Goal: Information Seeking & Learning: Learn about a topic

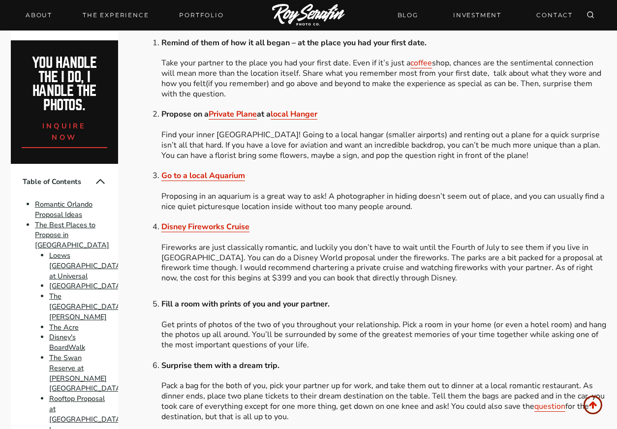
scroll to position [492, 0]
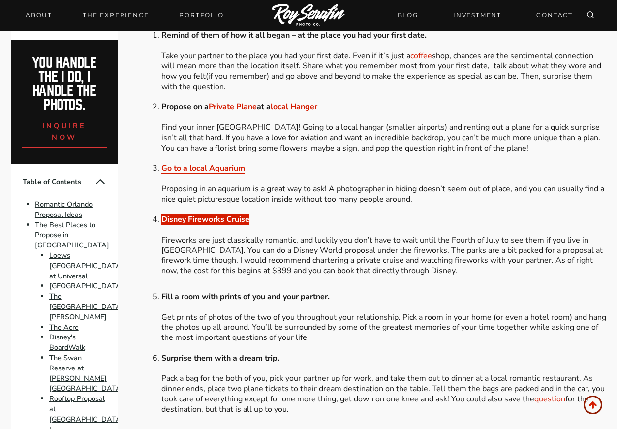
click at [243, 214] on strong "Disney Fireworks Cruise" at bounding box center [205, 219] width 88 height 11
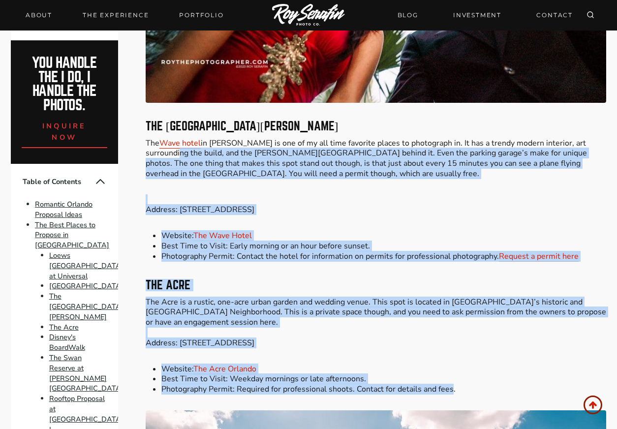
scroll to position [2116, 0]
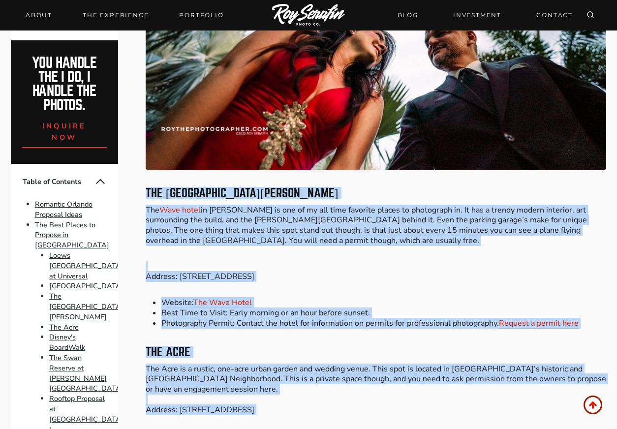
drag, startPoint x: 270, startPoint y: 229, endPoint x: 144, endPoint y: 176, distance: 137.2
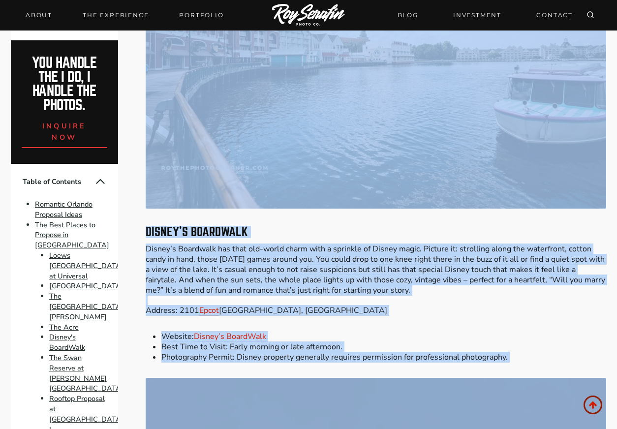
scroll to position [2707, 0]
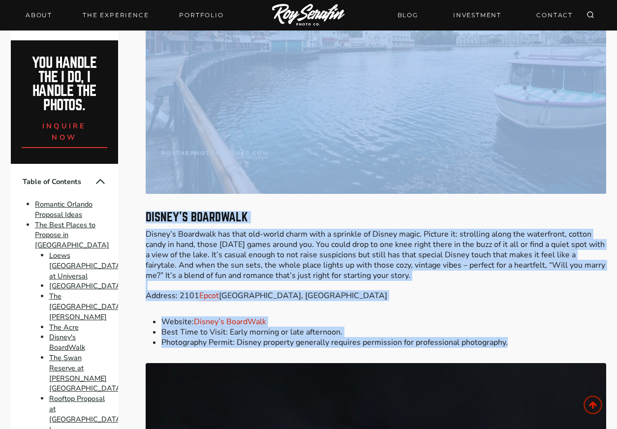
drag, startPoint x: 278, startPoint y: 199, endPoint x: 567, endPoint y: 324, distance: 315.4
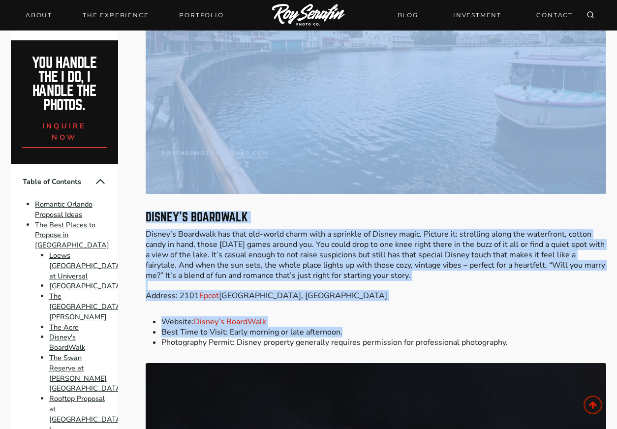
click at [567, 327] on li "Best Time to Visit: Early morning or late afternoon." at bounding box center [383, 332] width 445 height 10
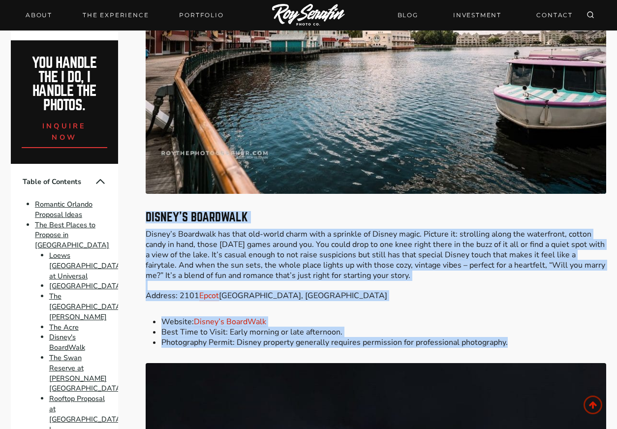
drag, startPoint x: 537, startPoint y: 334, endPoint x: 142, endPoint y: 200, distance: 416.8
drag, startPoint x: 149, startPoint y: 202, endPoint x: 536, endPoint y: 333, distance: 409.3
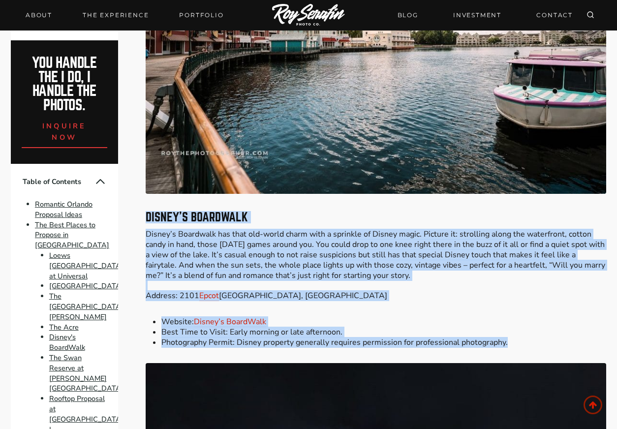
click at [536, 338] on li "Photography Permit: Disney property generally requires permission for professio…" at bounding box center [383, 343] width 445 height 10
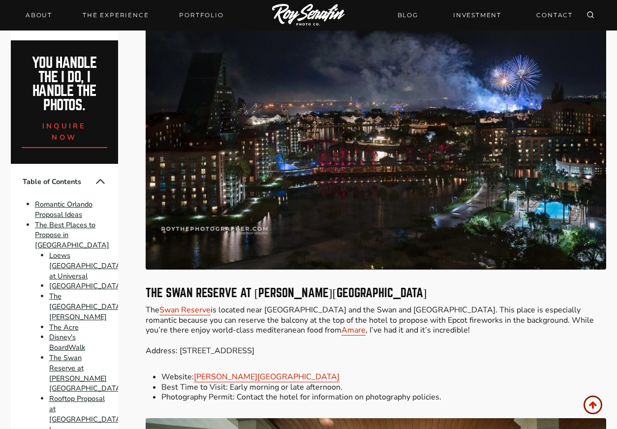
scroll to position [3150, 0]
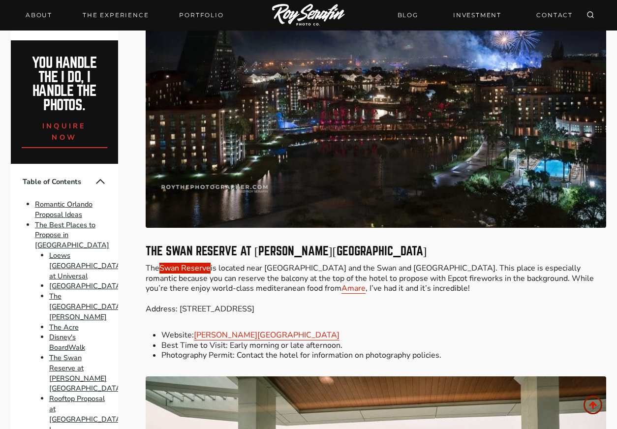
click at [209, 263] on link "Swan Reserve" at bounding box center [184, 268] width 51 height 11
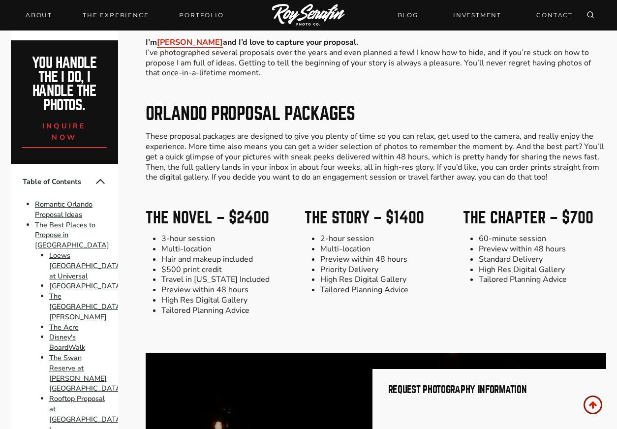
scroll to position [6540, 0]
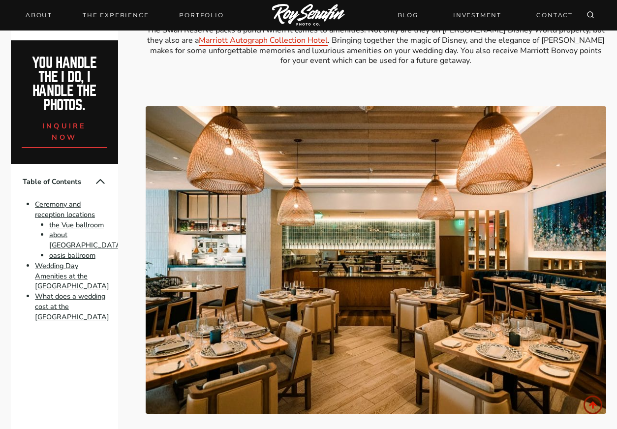
scroll to position [1870, 0]
